Goal: Task Accomplishment & Management: Use online tool/utility

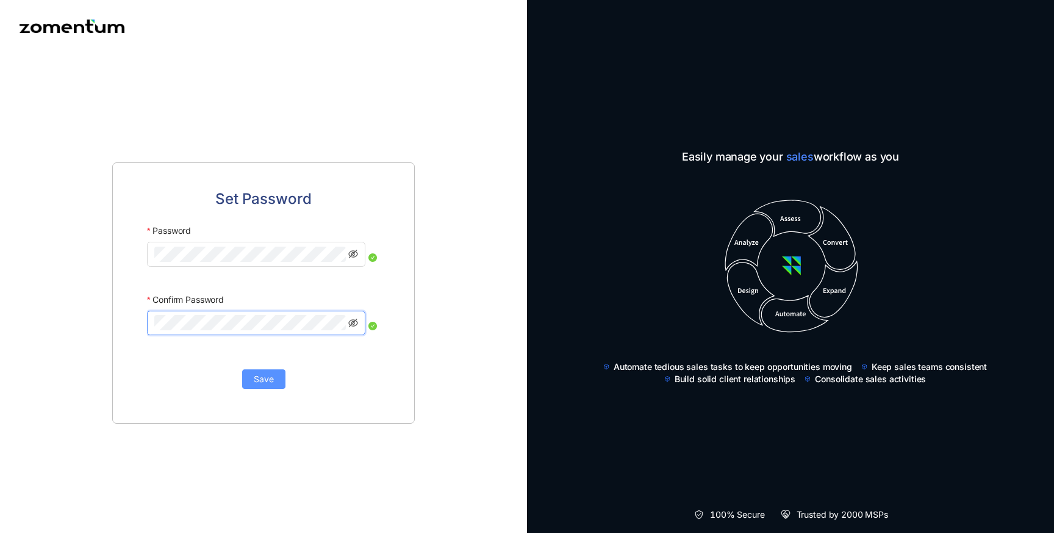
click at [269, 381] on span "Save" at bounding box center [264, 378] width 20 height 13
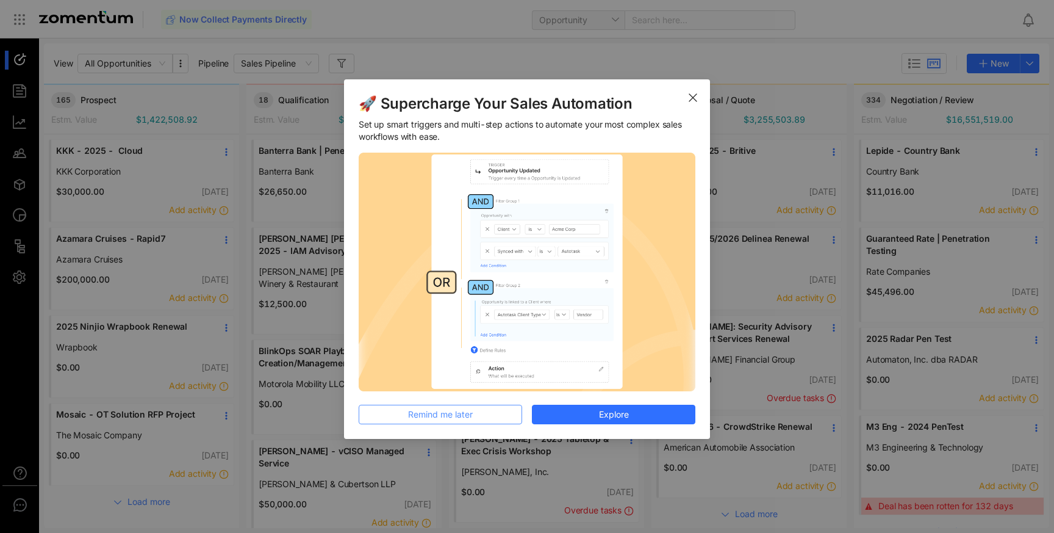
click at [509, 411] on button "Remind me later" at bounding box center [441, 414] width 164 height 20
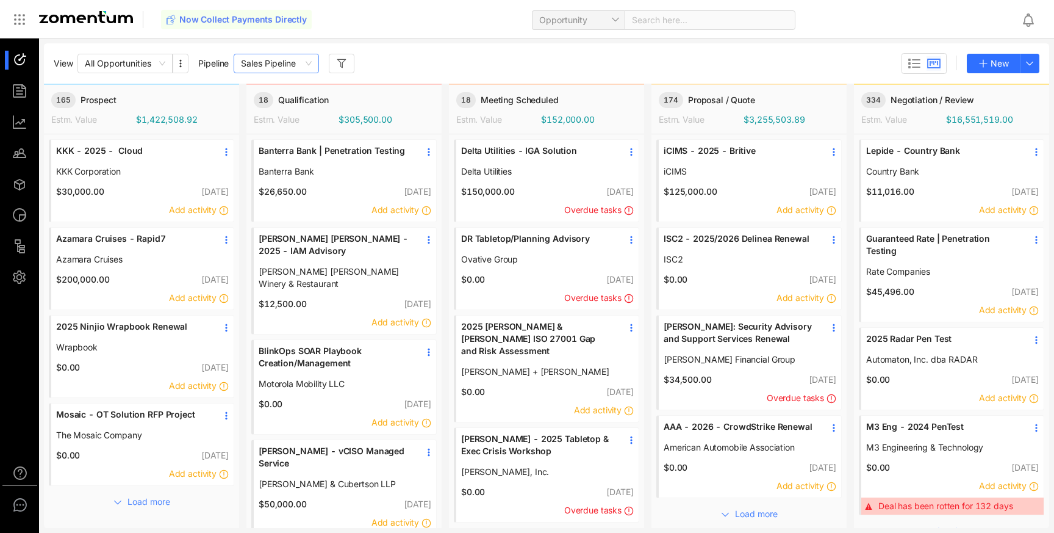
click at [293, 62] on span "Sales Pipeline" at bounding box center [276, 63] width 71 height 18
click at [409, 43] on div "View All Opportunities Pipeline Sales Pipeline New" at bounding box center [546, 63] width 1005 height 40
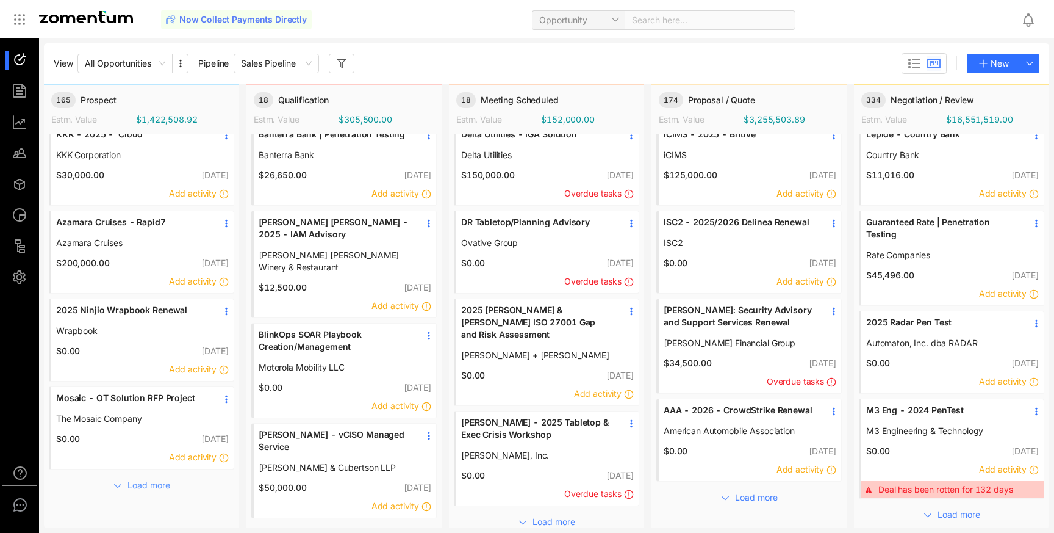
click at [168, 486] on span "Load more" at bounding box center [149, 484] width 43 height 13
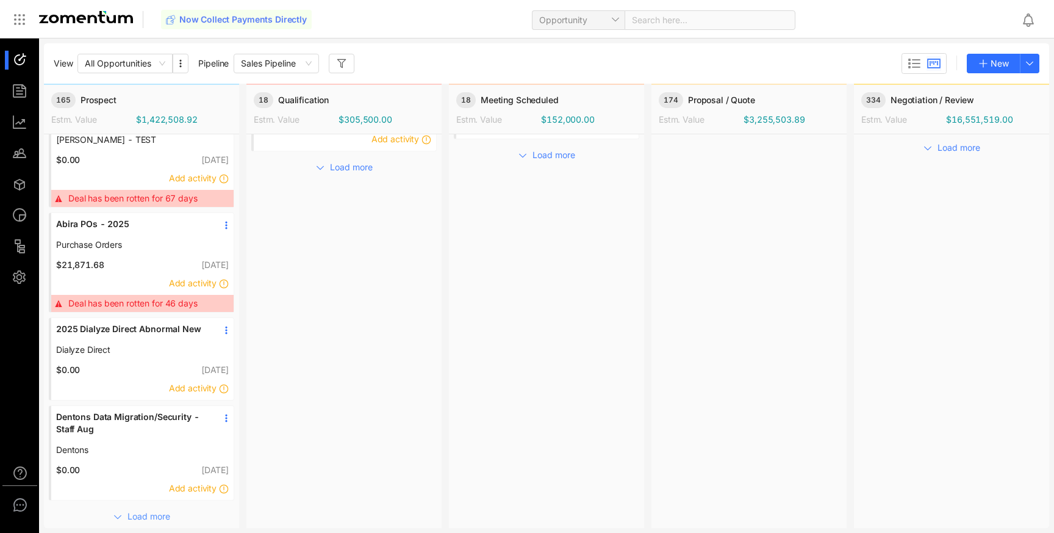
scroll to position [385, 0]
click at [158, 514] on span "Load more" at bounding box center [149, 514] width 43 height 13
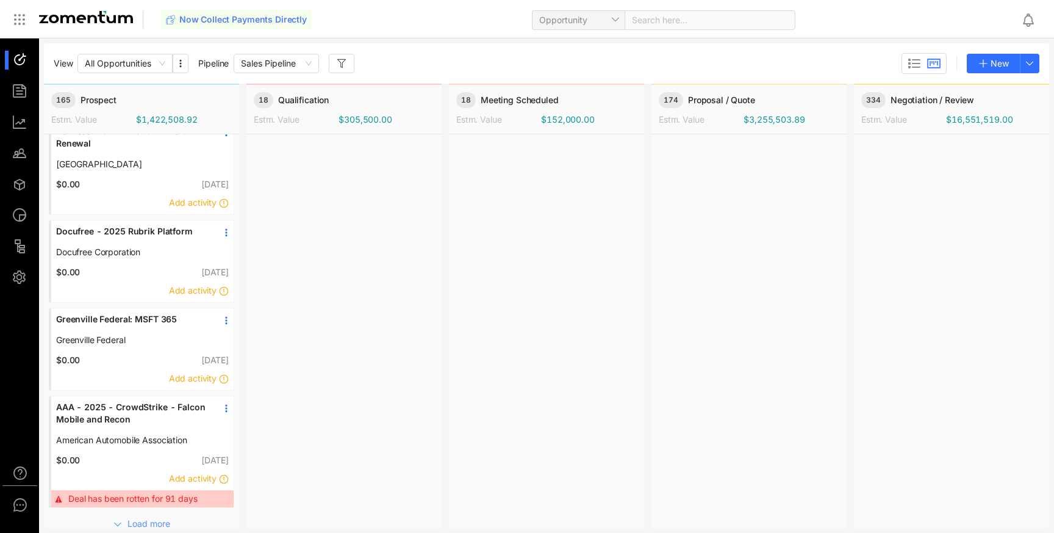
scroll to position [778, 0]
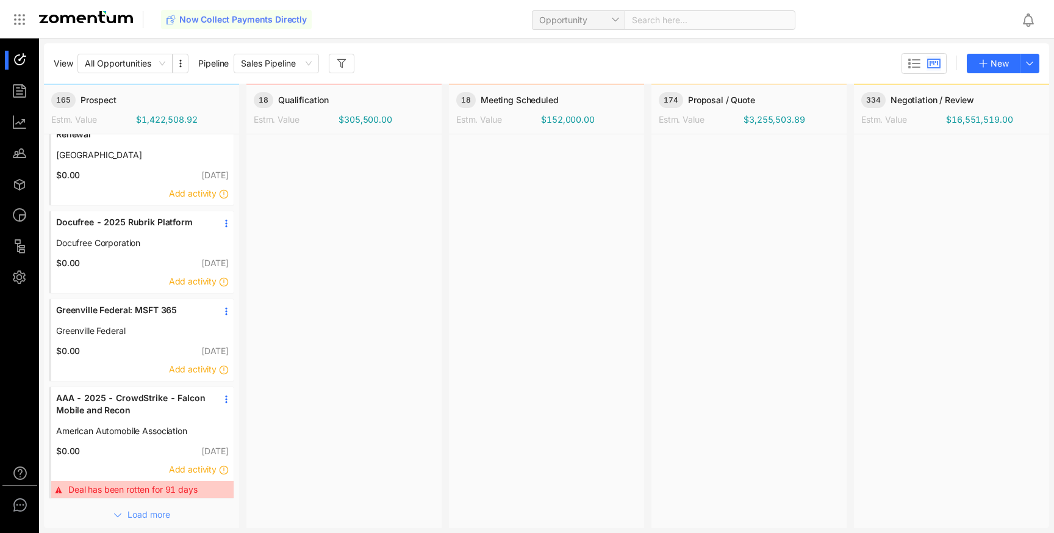
click at [165, 514] on span "Load more" at bounding box center [149, 514] width 43 height 13
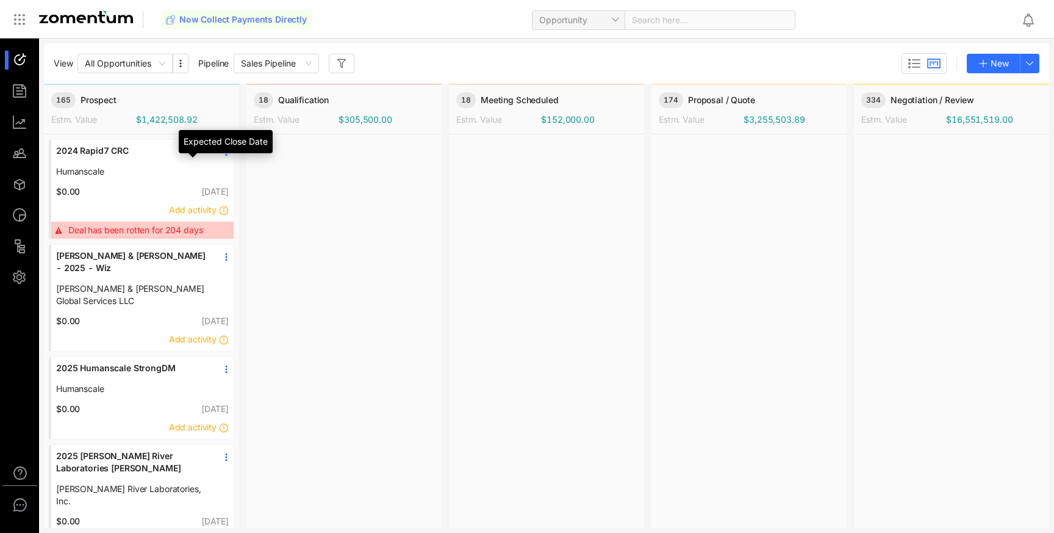
scroll to position [1171, 0]
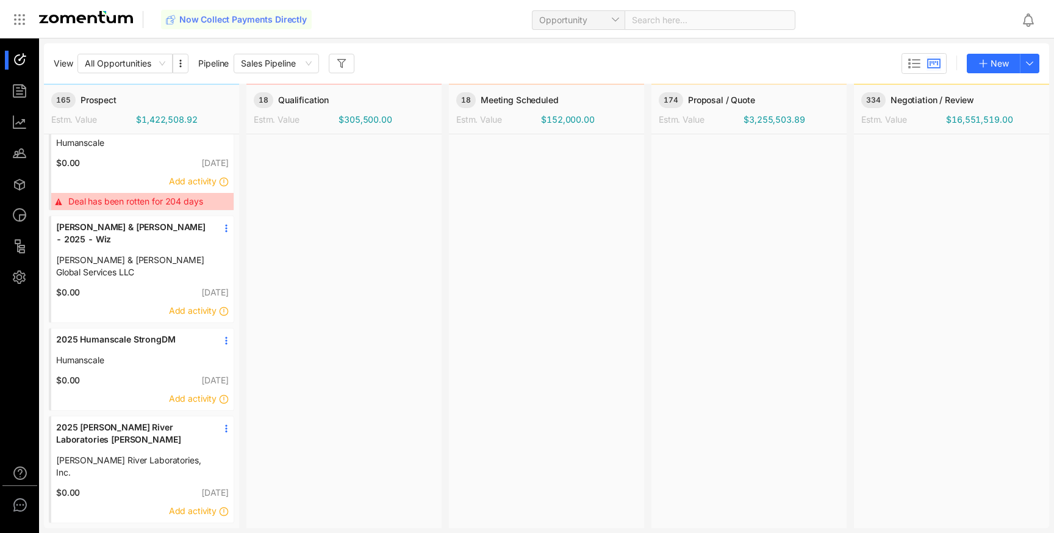
click at [163, 532] on span "Load more" at bounding box center [149, 538] width 43 height 13
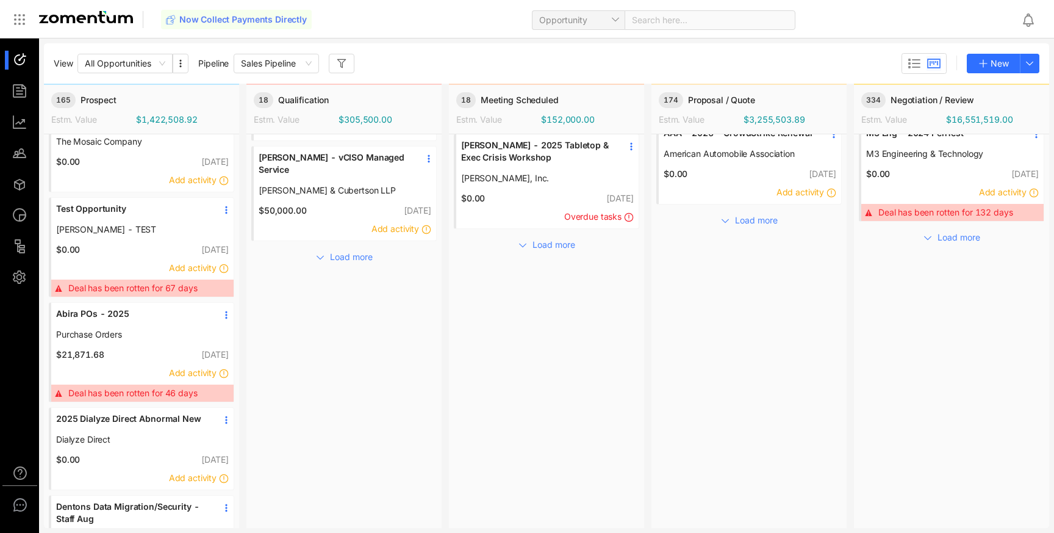
scroll to position [0, 0]
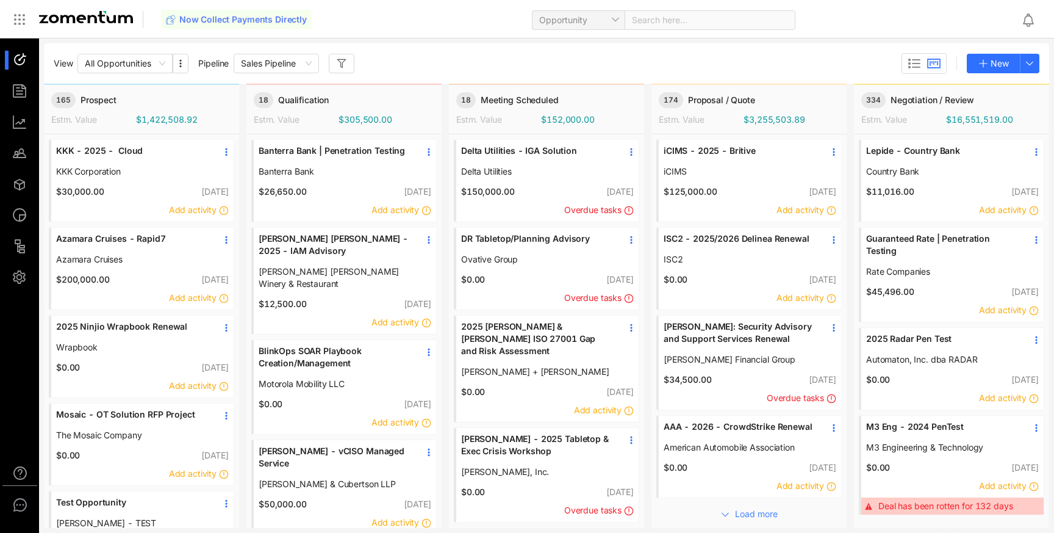
click at [163, 284] on div "$200,000.00 [DATE]" at bounding box center [142, 279] width 182 height 13
click at [105, 240] on span "Azamara Cruises - Rapid7" at bounding box center [131, 238] width 151 height 12
click at [713, 18] on span at bounding box center [706, 20] width 148 height 18
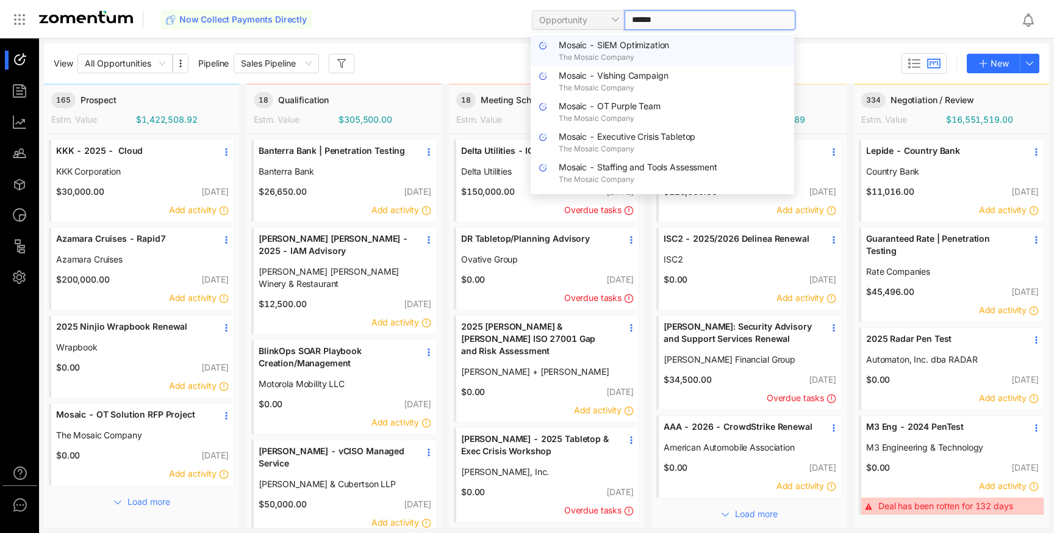
type input "******"
click at [827, 20] on div "Now Collect Payments Directly Opportunity" at bounding box center [586, 19] width 850 height 29
